Goal: Navigation & Orientation: Find specific page/section

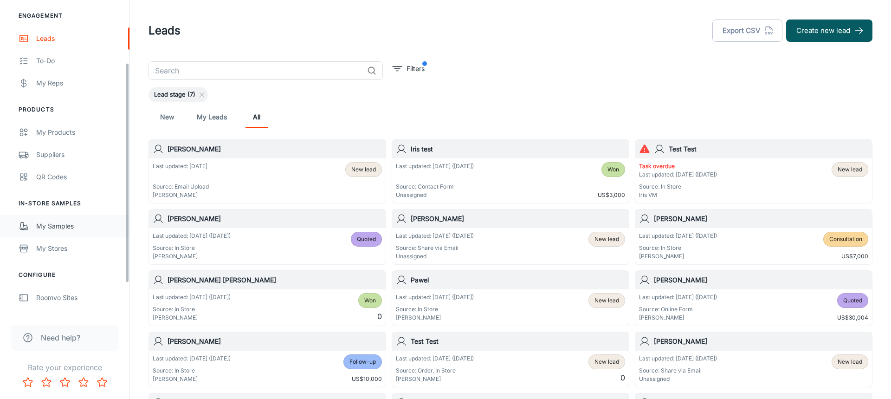
scroll to position [89, 0]
click at [69, 221] on div "My Samples" at bounding box center [78, 225] width 84 height 10
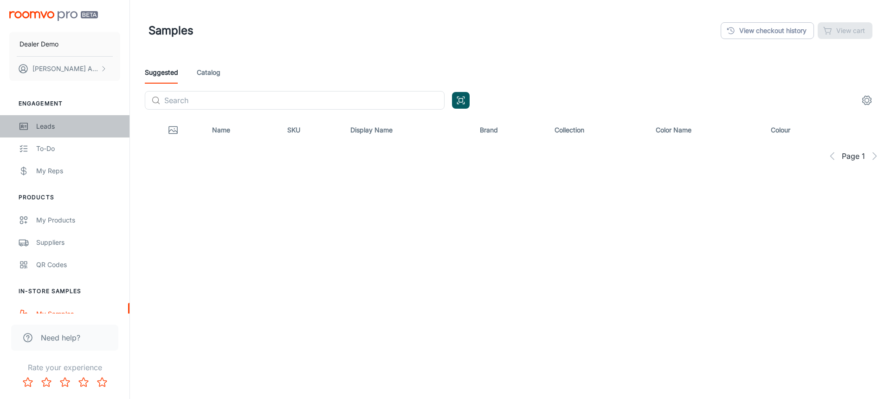
click at [47, 124] on div "Leads" at bounding box center [78, 126] width 84 height 10
